Goal: Navigation & Orientation: Find specific page/section

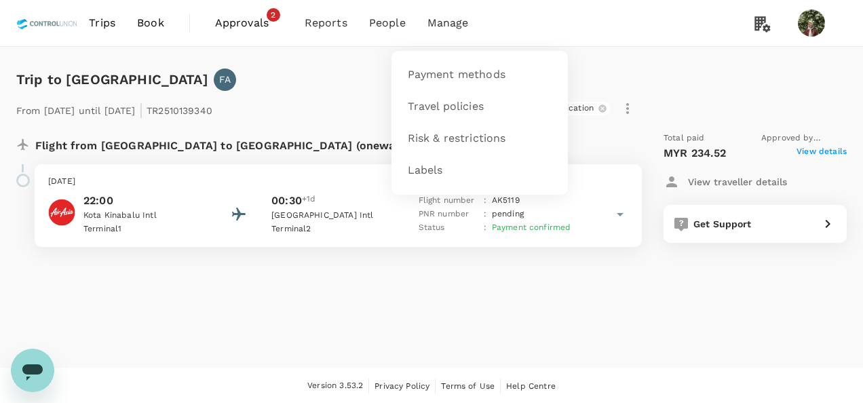
click at [452, 23] on span "Manage" at bounding box center [447, 23] width 41 height 16
click at [448, 78] on span "Payment methods" at bounding box center [457, 75] width 98 height 16
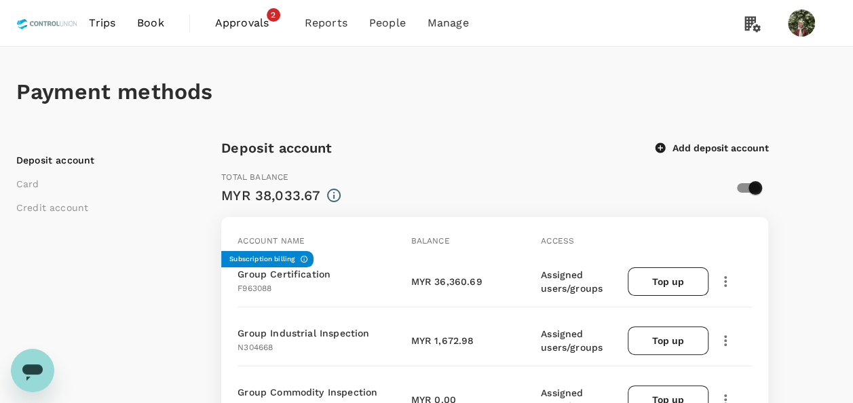
click at [253, 22] on span "Approvals" at bounding box center [249, 23] width 68 height 16
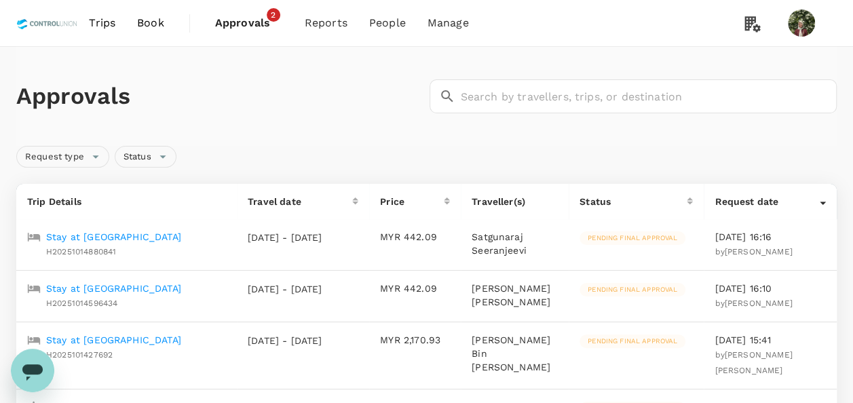
click at [133, 28] on link "Book" at bounding box center [150, 23] width 49 height 46
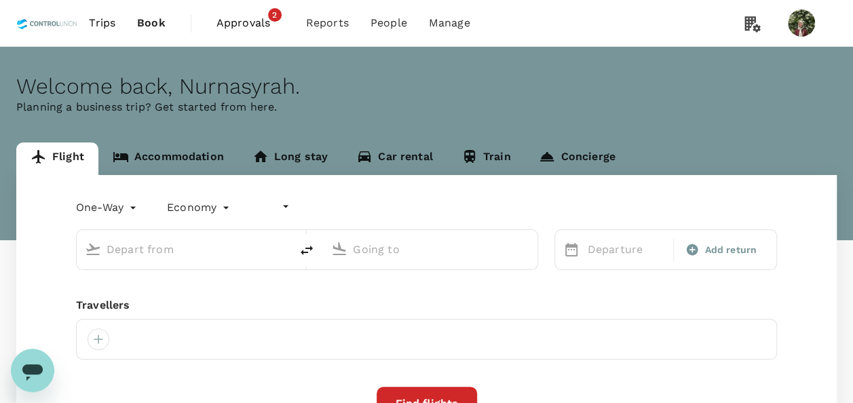
type input "undefined, undefined (any)"
click at [100, 23] on span "Trips" at bounding box center [102, 23] width 26 height 16
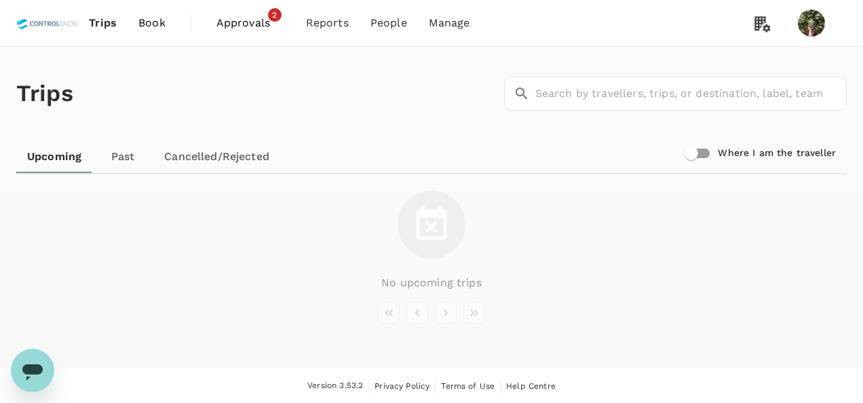
click at [248, 24] on span "Approvals" at bounding box center [250, 23] width 68 height 16
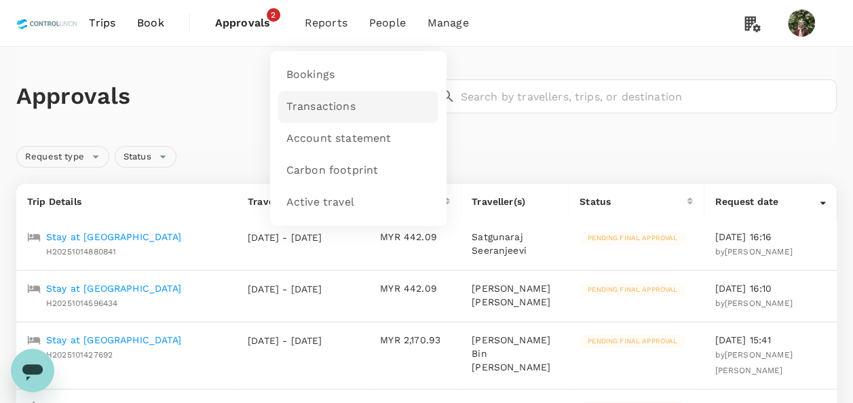
click at [328, 113] on span "Transactions" at bounding box center [320, 107] width 69 height 16
